Goal: Check status: Check status

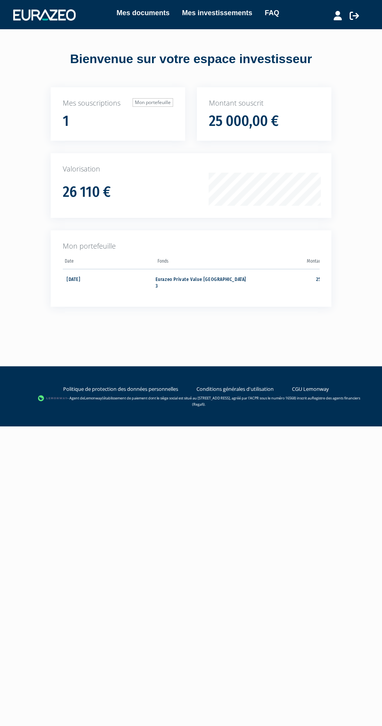
click at [193, 183] on div "26 110 €" at bounding box center [140, 189] width 154 height 21
click at [167, 101] on link "Mon portefeuille" at bounding box center [152, 102] width 41 height 9
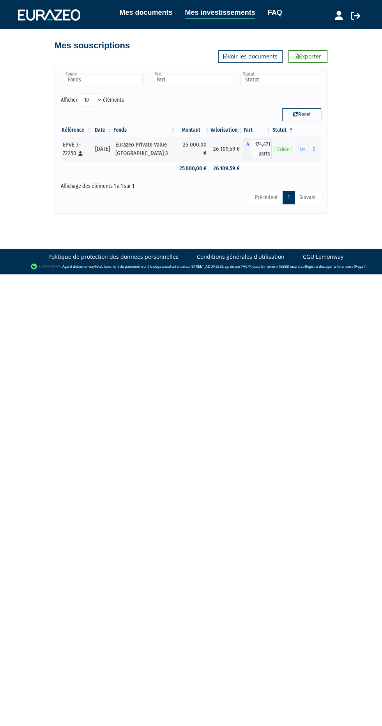
click at [299, 148] on button "button" at bounding box center [302, 149] width 9 height 10
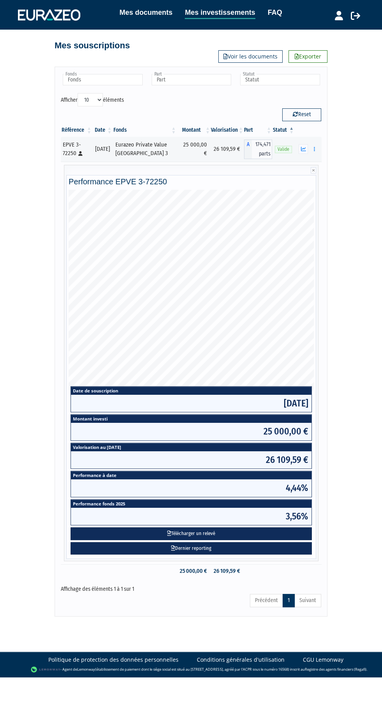
click at [148, 148] on div "Eurazeo Private Value [GEOGRAPHIC_DATA] 3" at bounding box center [144, 149] width 59 height 17
click at [193, 549] on link "Dernier reporting" at bounding box center [191, 548] width 241 height 13
